Goal: Task Accomplishment & Management: Manage account settings

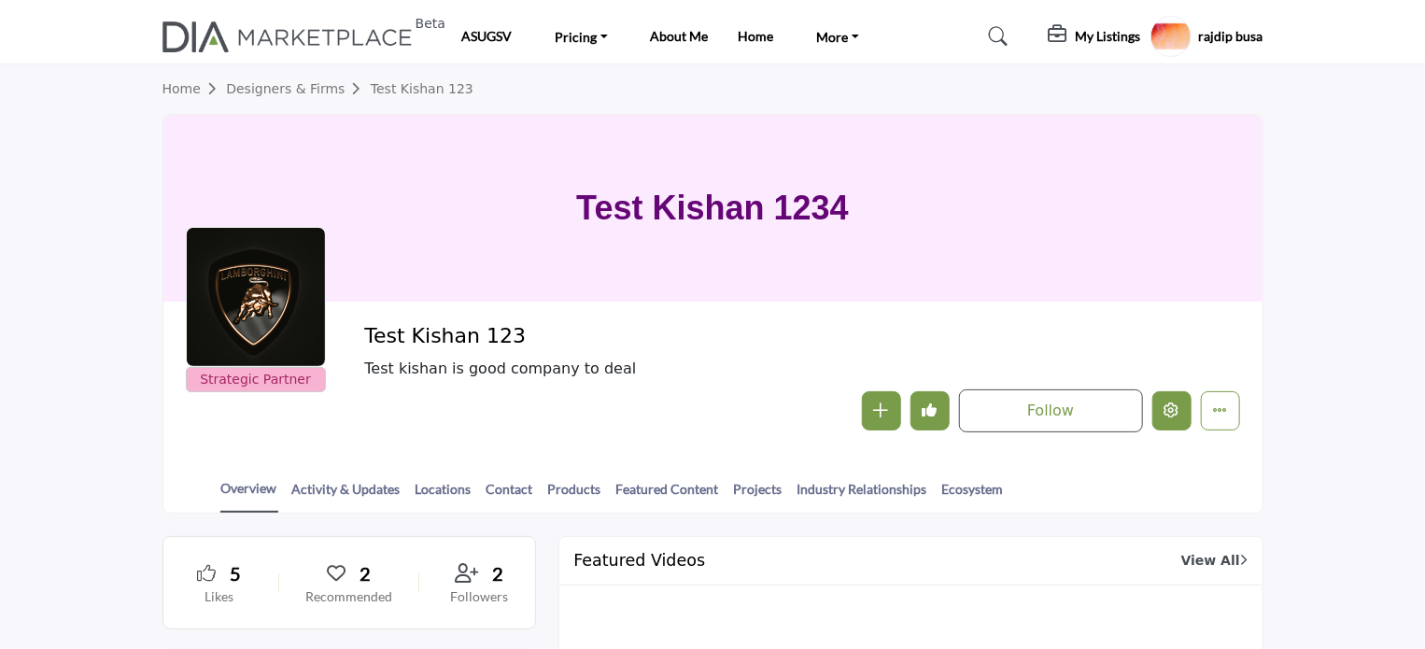
click at [1169, 409] on icon "Edit company" at bounding box center [1171, 409] width 15 height 15
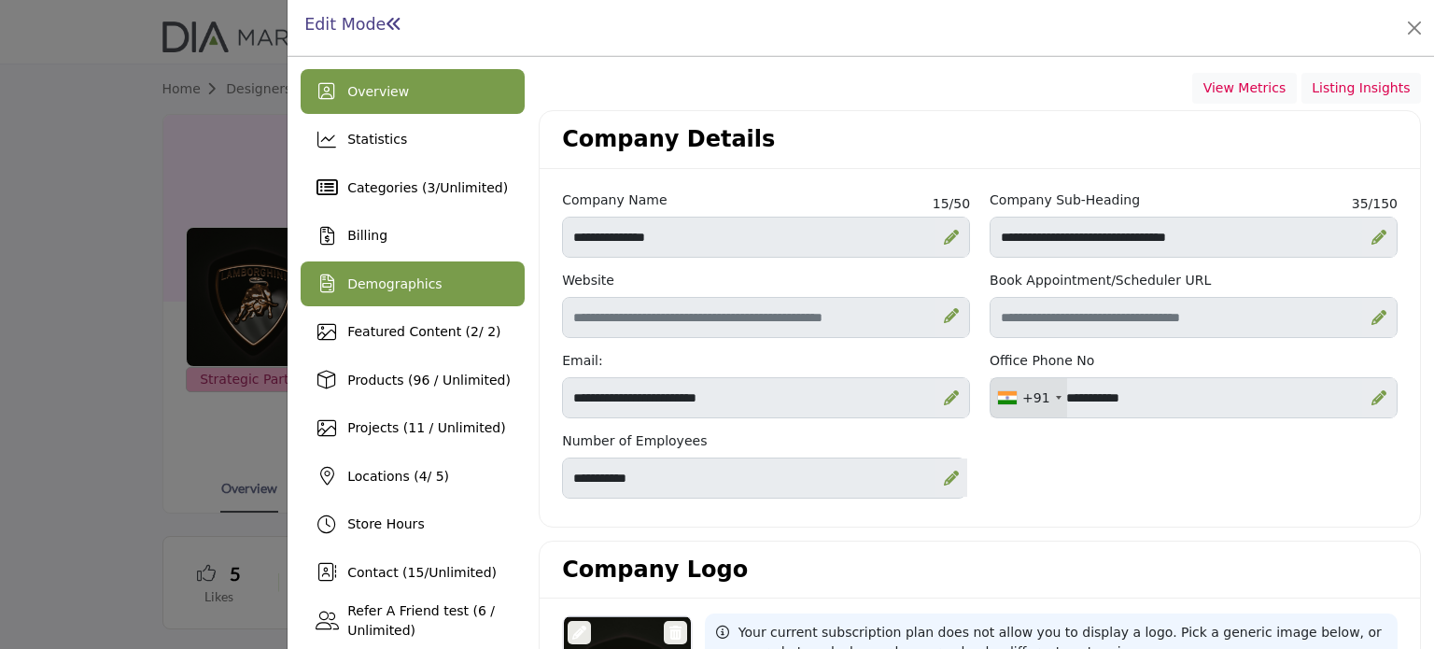
click at [410, 270] on div "Demographics" at bounding box center [413, 283] width 224 height 45
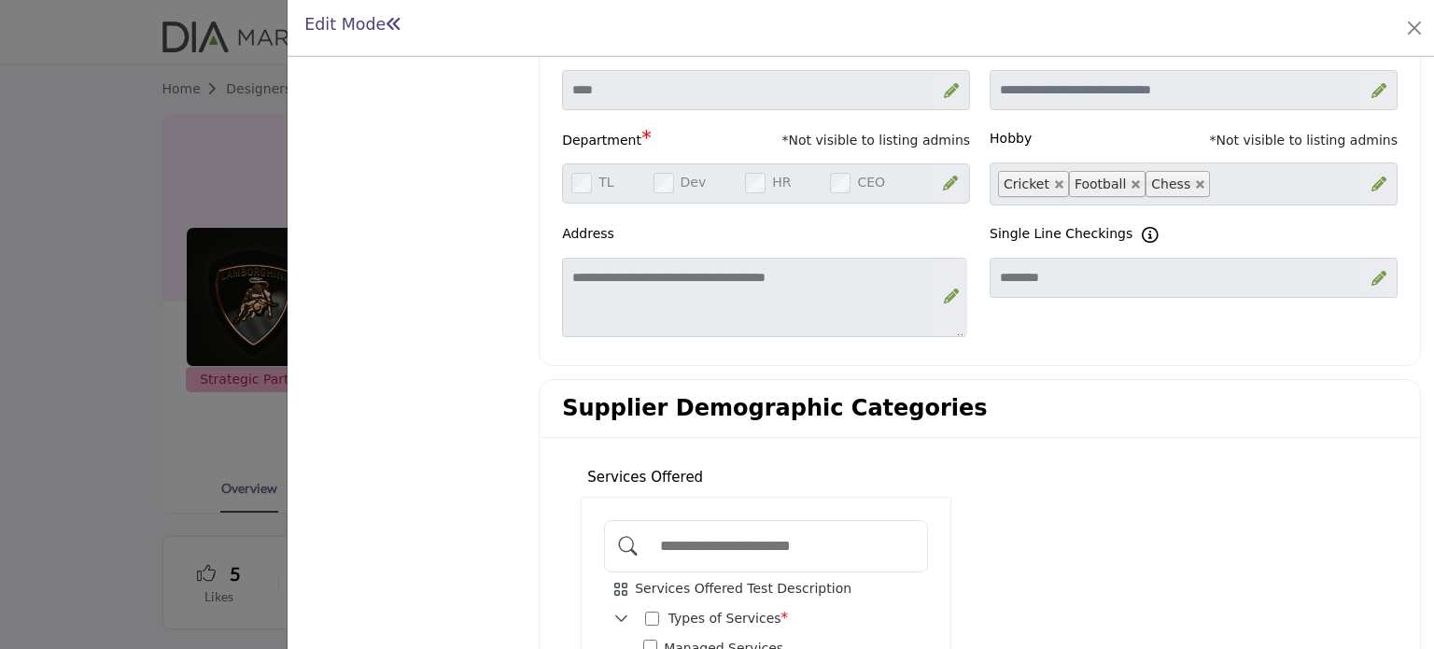
scroll to position [1098, 0]
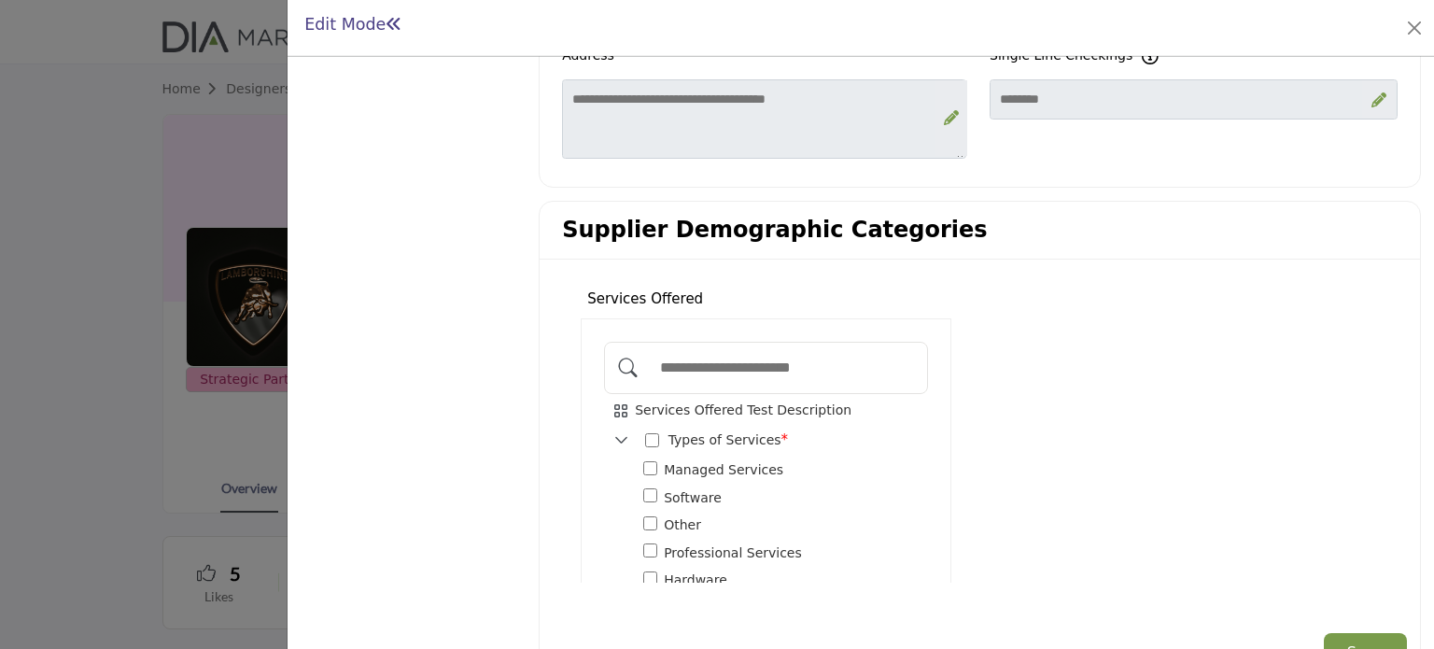
drag, startPoint x: 581, startPoint y: 239, endPoint x: 712, endPoint y: 238, distance: 131.6
click at [712, 274] on div "Services Offered Services Offered Test Description *" at bounding box center [766, 428] width 408 height 308
copy div "Services Offered"
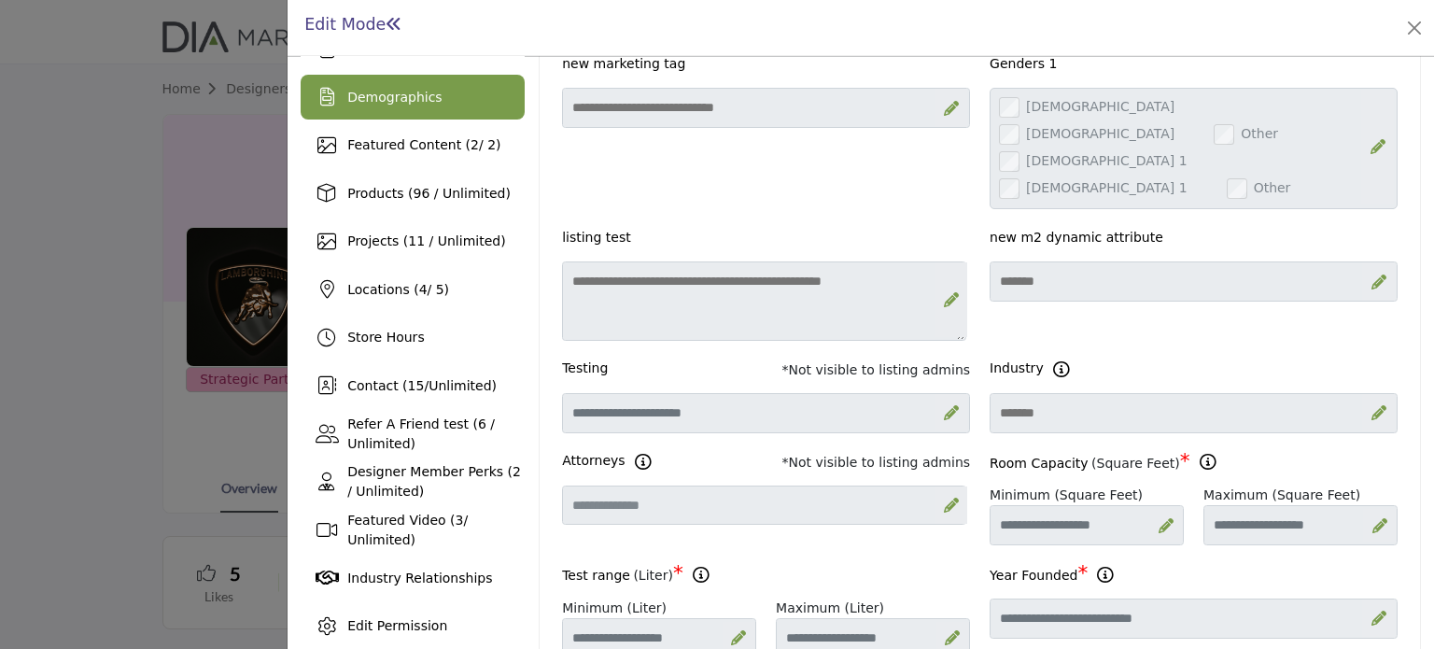
scroll to position [0, 0]
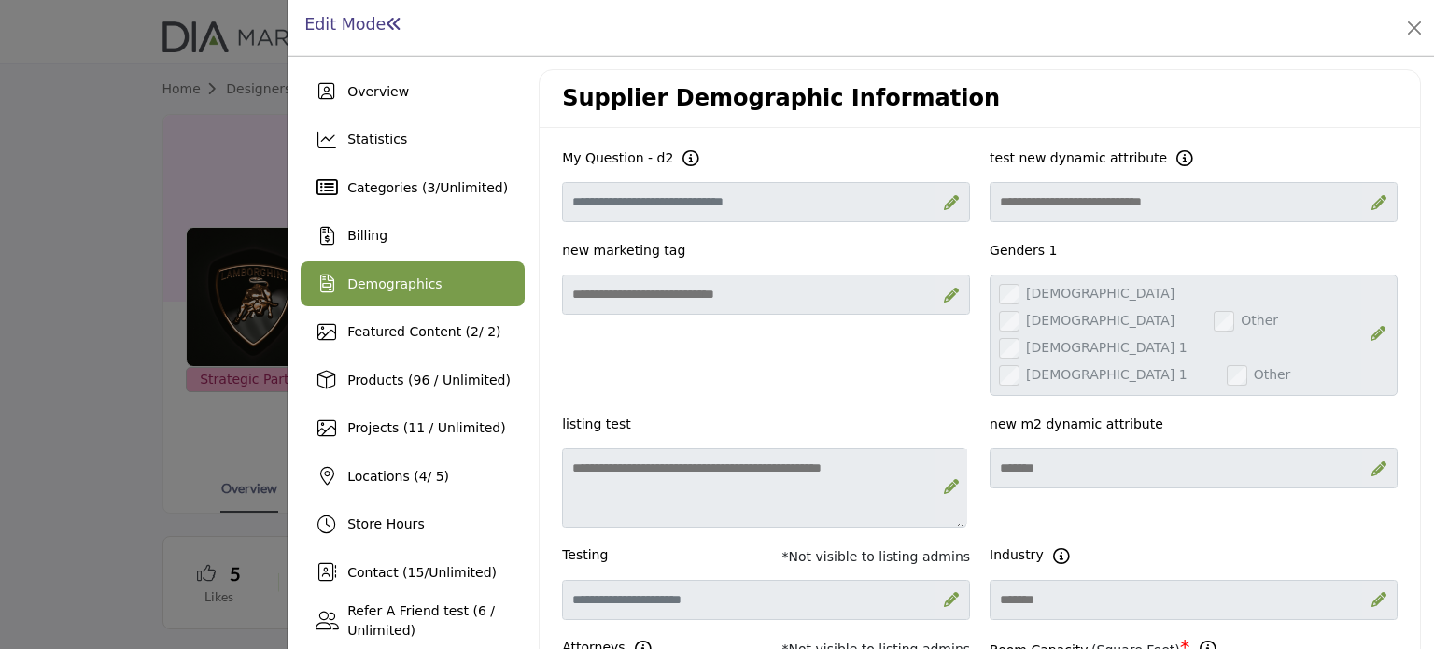
click at [366, 280] on span "Demographics" at bounding box center [394, 283] width 94 height 15
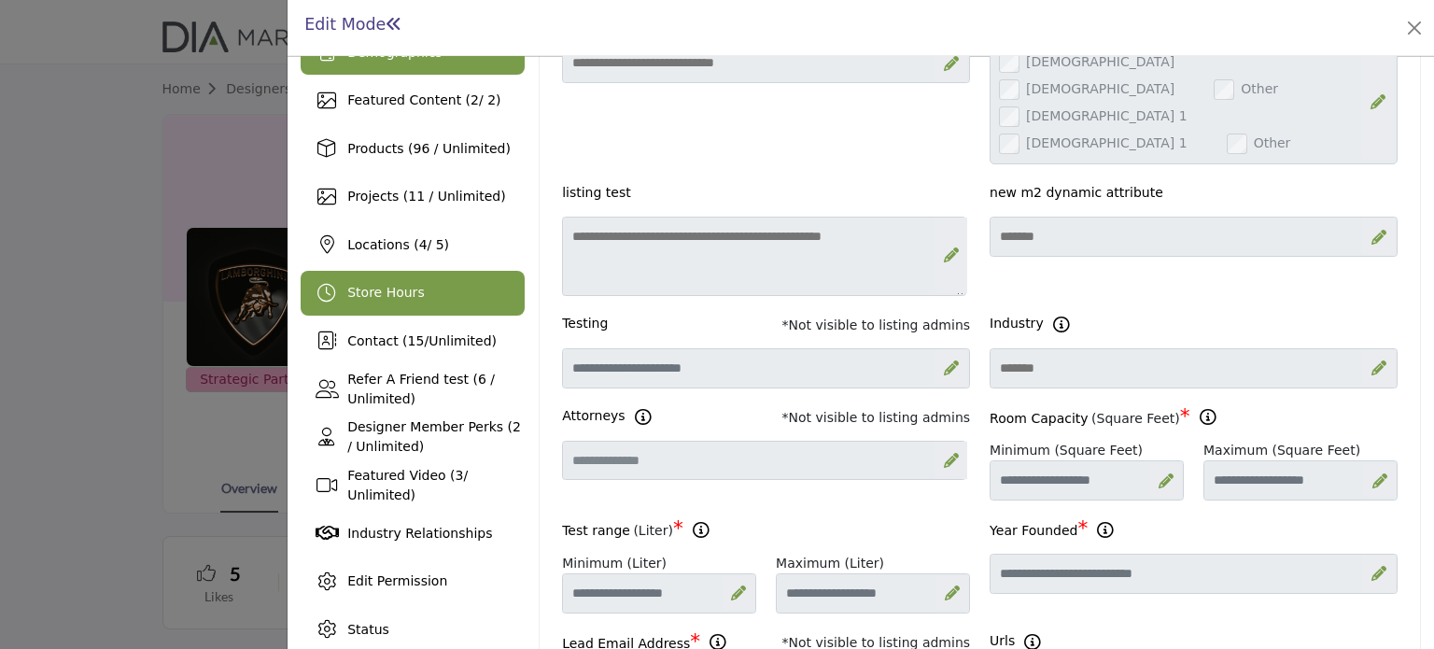
scroll to position [44, 0]
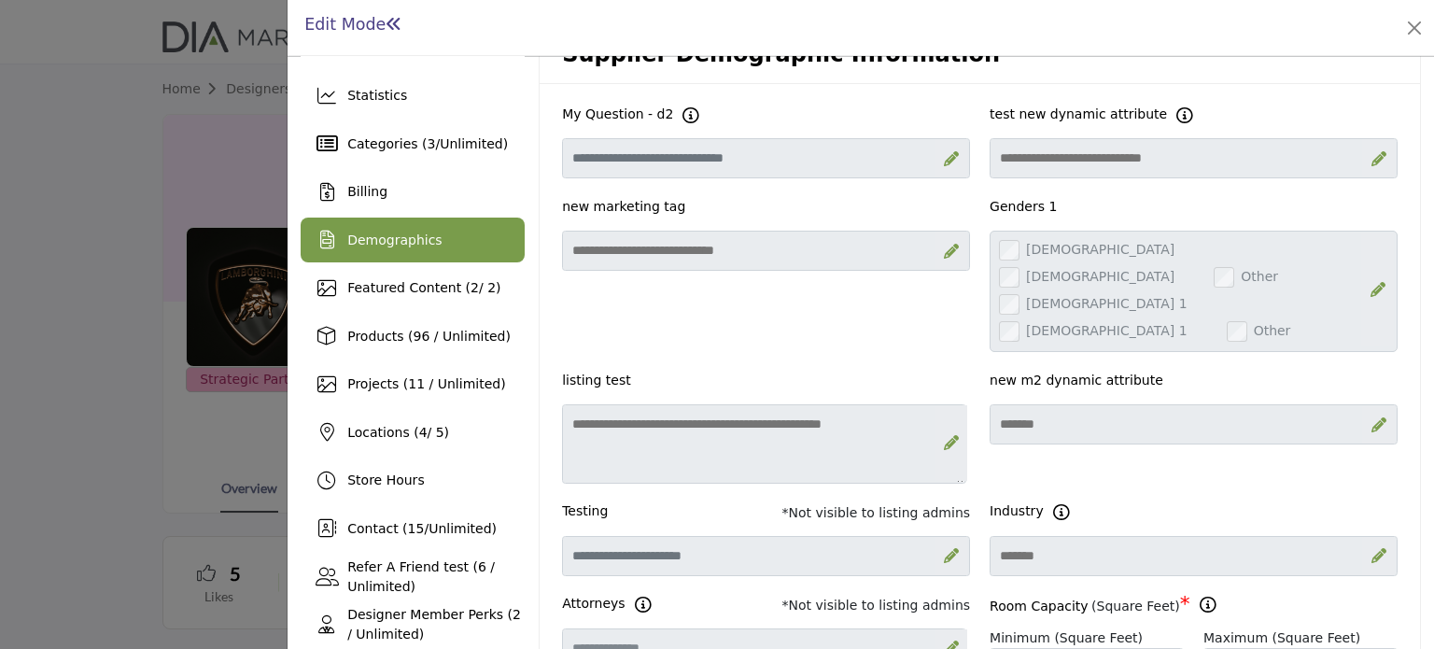
click at [392, 238] on span "Demographics" at bounding box center [394, 239] width 94 height 15
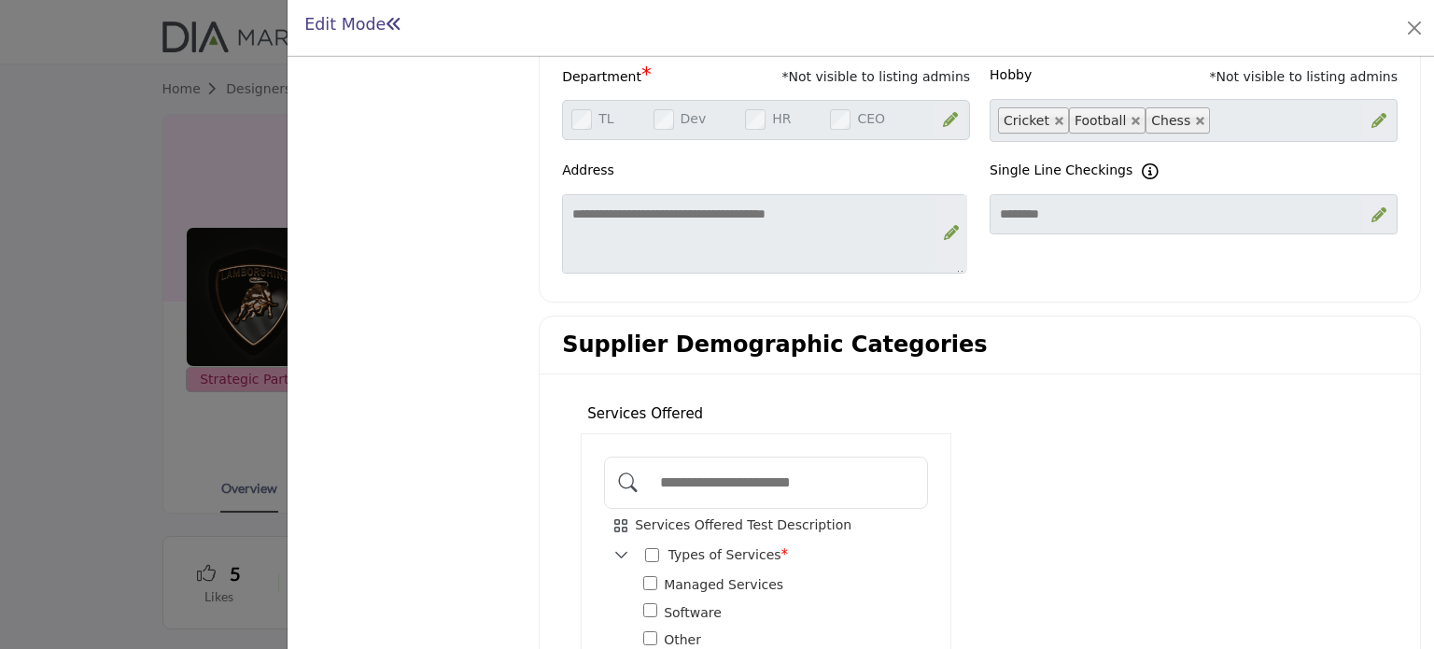
scroll to position [1098, 0]
